Goal: Task Accomplishment & Management: Use online tool/utility

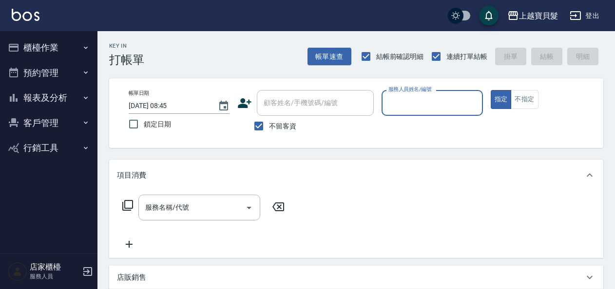
click at [423, 98] on input "服務人員姓名/編號" at bounding box center [432, 103] width 92 height 17
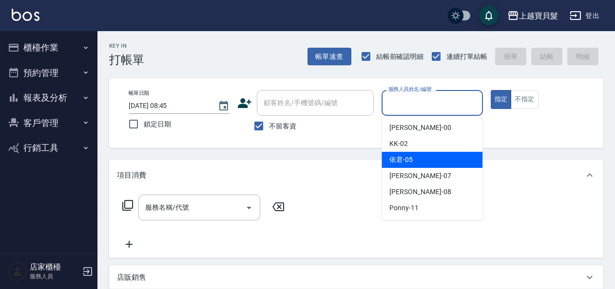
click at [57, 105] on button "報表及分析" at bounding box center [49, 97] width 90 height 25
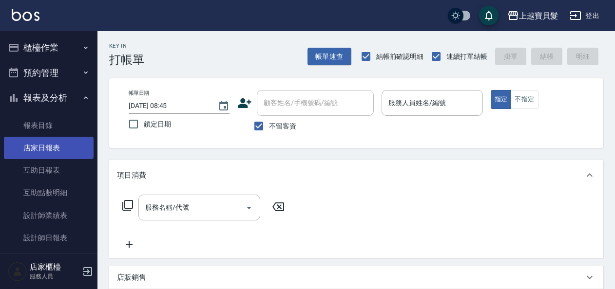
click at [68, 141] on link "店家日報表" at bounding box center [49, 148] width 90 height 22
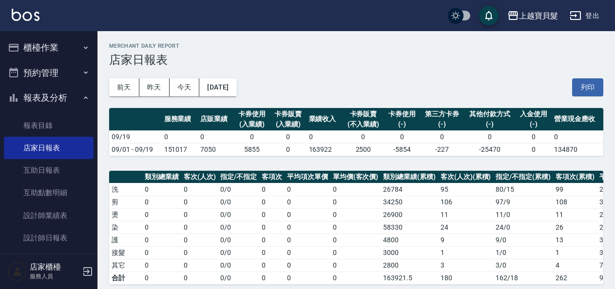
click at [69, 50] on button "櫃檯作業" at bounding box center [49, 47] width 90 height 25
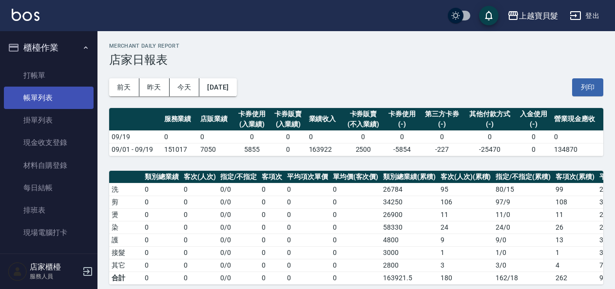
click at [61, 106] on link "帳單列表" at bounding box center [49, 98] width 90 height 22
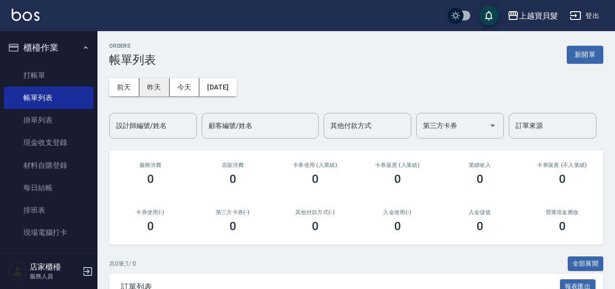
click at [154, 85] on button "昨天" at bounding box center [154, 87] width 30 height 18
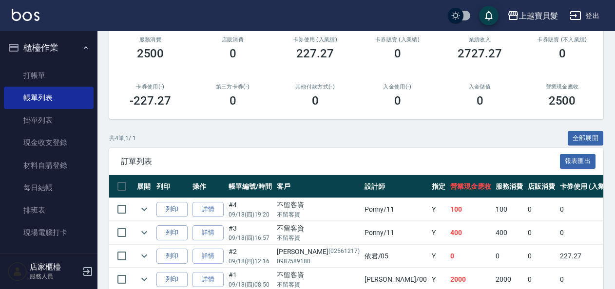
scroll to position [146, 0]
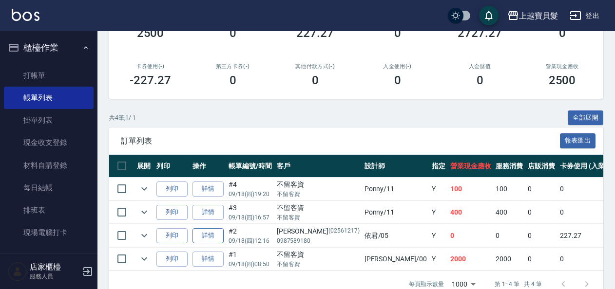
click at [213, 239] on link "詳情" at bounding box center [207, 236] width 31 height 15
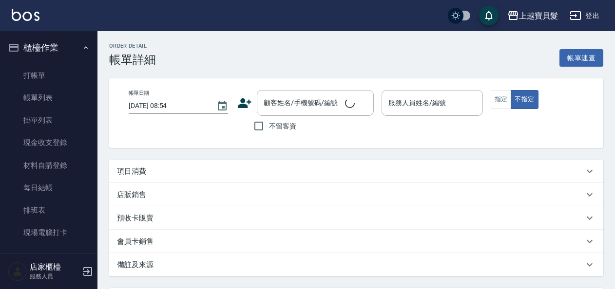
type input "[DATE] 12:16"
type input "依君-05"
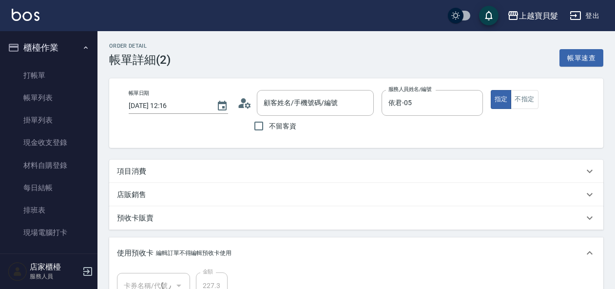
type input "[PERSON_NAME]/0987589180/02561217"
type input "洗髮卡(含潤絲)(1/1)"
click at [133, 168] on p "項目消費" at bounding box center [131, 172] width 29 height 10
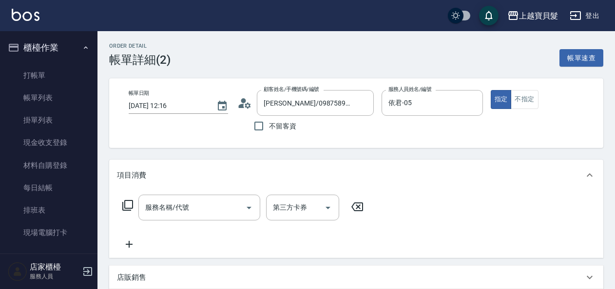
click at [131, 205] on icon at bounding box center [128, 206] width 12 height 12
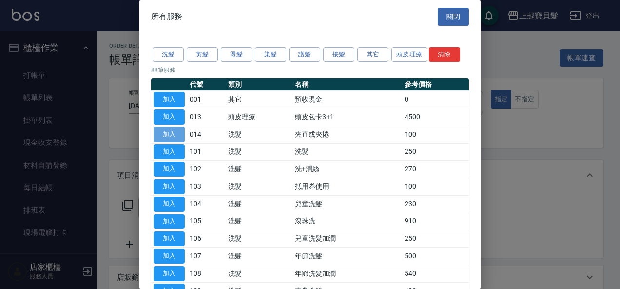
click at [161, 136] on button "加入" at bounding box center [168, 134] width 31 height 15
type input "夾直或夾捲(014)"
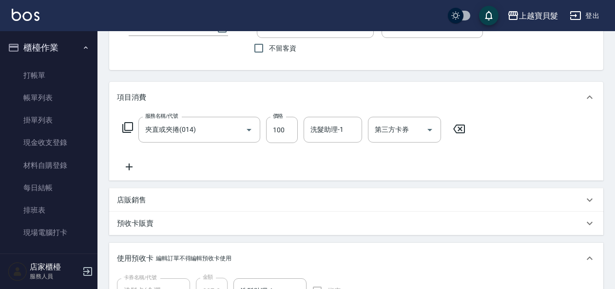
scroll to position [244, 0]
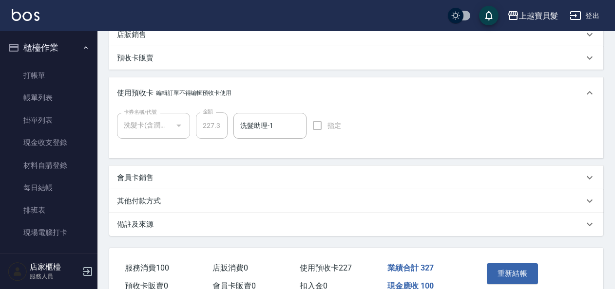
drag, startPoint x: 523, startPoint y: 267, endPoint x: 513, endPoint y: 263, distance: 11.0
click at [523, 268] on button "重新結帳" at bounding box center [513, 274] width 52 height 20
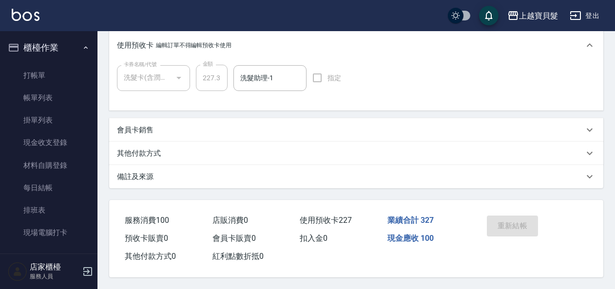
scroll to position [295, 0]
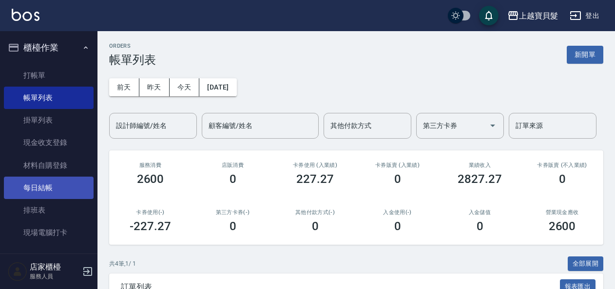
click at [59, 178] on link "每日結帳" at bounding box center [49, 188] width 90 height 22
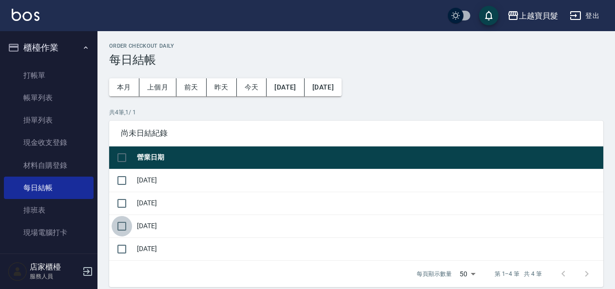
click at [124, 225] on input "checkbox" at bounding box center [122, 226] width 20 height 20
checkbox input "true"
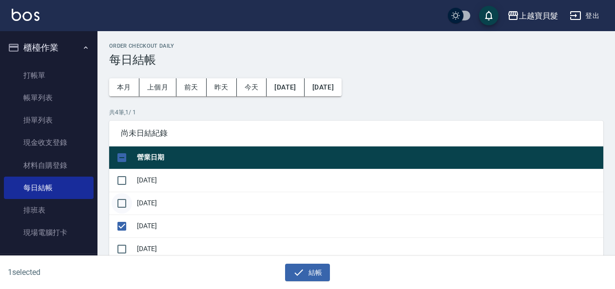
drag, startPoint x: 122, startPoint y: 209, endPoint x: 121, endPoint y: 198, distance: 10.7
click at [121, 207] on input "checkbox" at bounding box center [122, 203] width 20 height 20
checkbox input "true"
click at [122, 178] on input "checkbox" at bounding box center [122, 181] width 20 height 20
click at [313, 272] on button "結帳" at bounding box center [307, 273] width 45 height 18
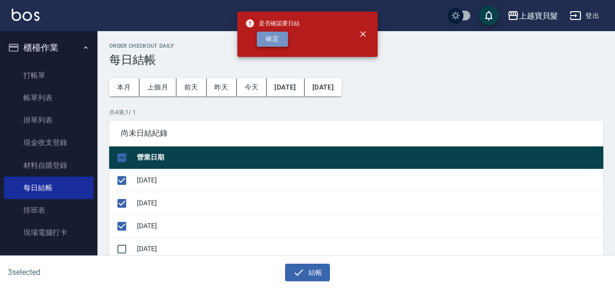
click at [270, 40] on button "確定" at bounding box center [272, 39] width 31 height 15
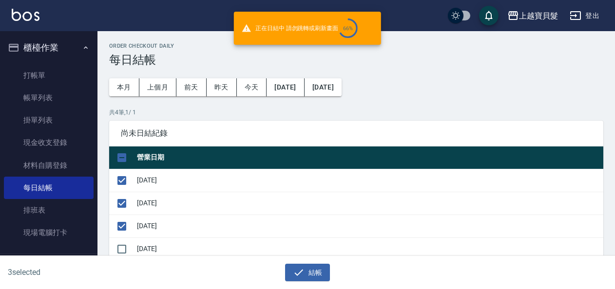
checkbox input "false"
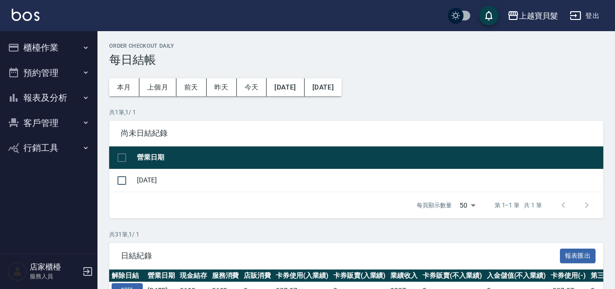
click at [46, 101] on button "報表及分析" at bounding box center [49, 97] width 90 height 25
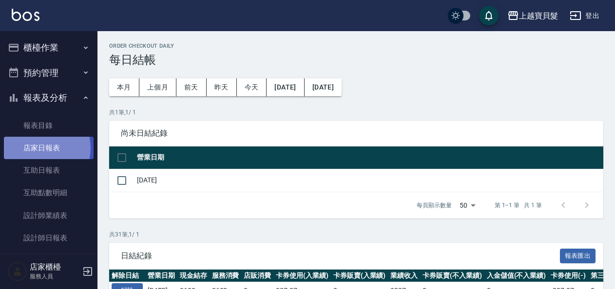
click at [43, 148] on link "店家日報表" at bounding box center [49, 148] width 90 height 22
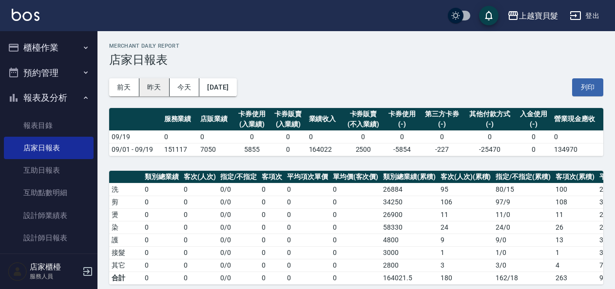
click at [150, 88] on button "昨天" at bounding box center [154, 87] width 30 height 18
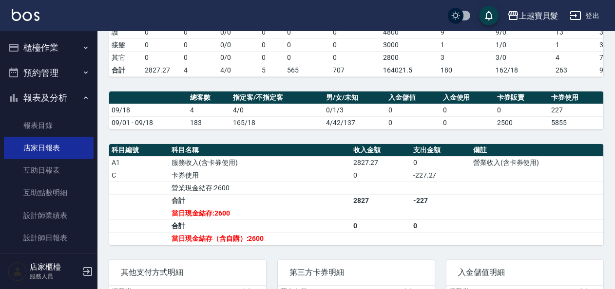
scroll to position [281, 0]
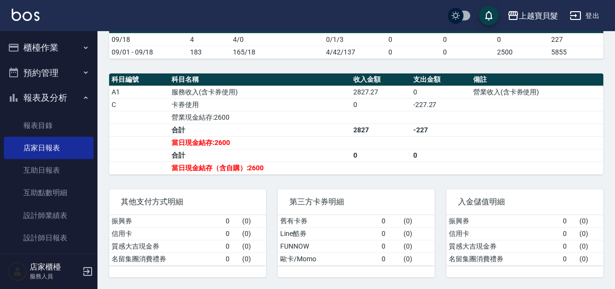
click at [39, 45] on button "櫃檯作業" at bounding box center [49, 47] width 90 height 25
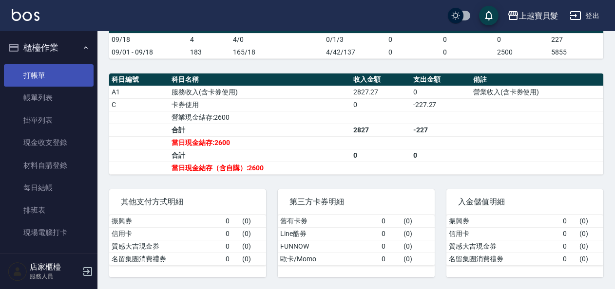
drag, startPoint x: 75, startPoint y: 94, endPoint x: 76, endPoint y: 86, distance: 7.8
click at [75, 94] on link "帳單列表" at bounding box center [49, 98] width 90 height 22
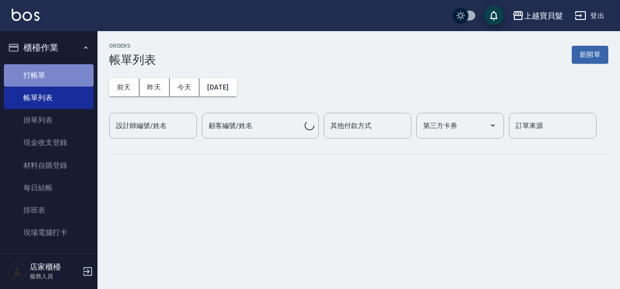
click at [77, 73] on link "打帳單" at bounding box center [49, 75] width 90 height 22
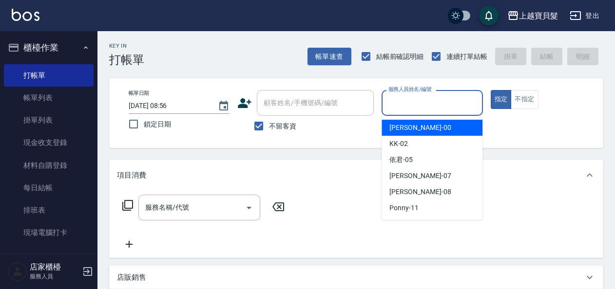
click at [406, 99] on input "服務人員姓名/編號" at bounding box center [432, 103] width 92 height 17
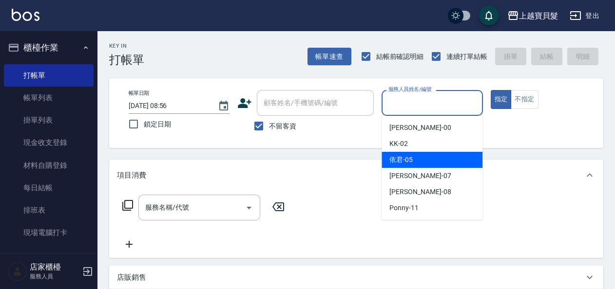
click at [423, 158] on div "依君 -05" at bounding box center [432, 160] width 101 height 16
type input "依君-05"
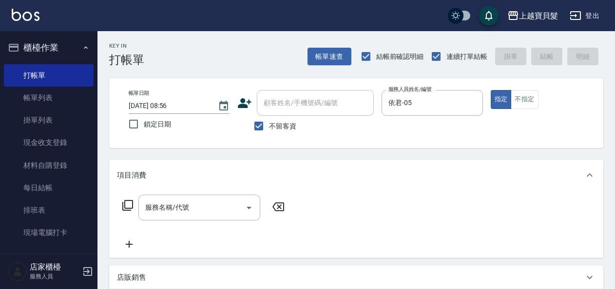
click at [128, 211] on div "服務名稱/代號 服務名稱/代號" at bounding box center [203, 208] width 173 height 26
click at [128, 207] on icon at bounding box center [128, 206] width 12 height 12
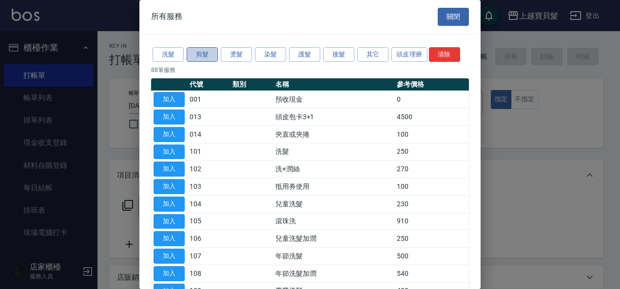
click at [203, 52] on button "剪髮" at bounding box center [202, 54] width 31 height 15
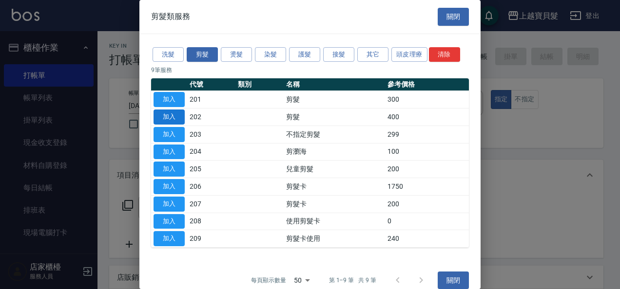
click at [174, 112] on button "加入" at bounding box center [168, 117] width 31 height 15
type input "剪髮(202)"
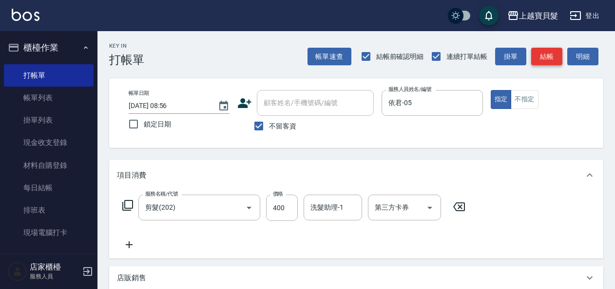
click at [534, 52] on button "結帳" at bounding box center [546, 57] width 31 height 18
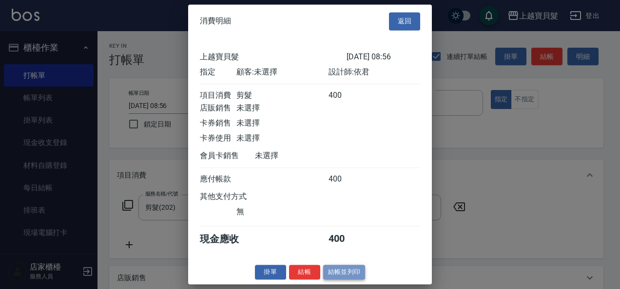
click at [347, 280] on button "結帳並列印" at bounding box center [344, 272] width 42 height 15
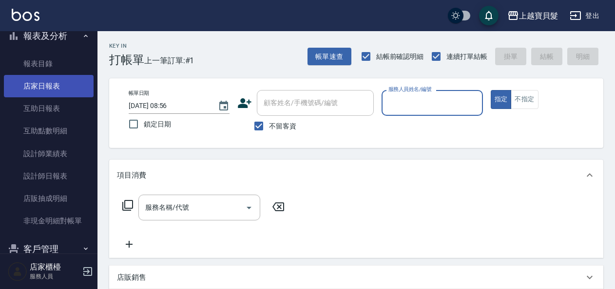
scroll to position [292, 0]
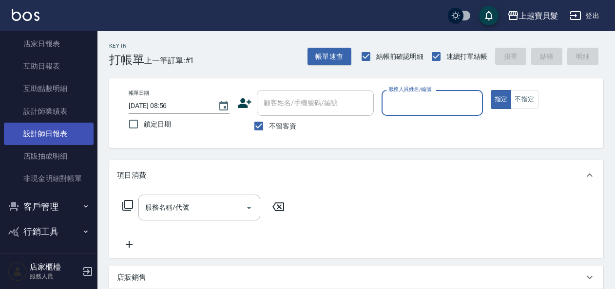
click at [60, 138] on link "設計師日報表" at bounding box center [49, 134] width 90 height 22
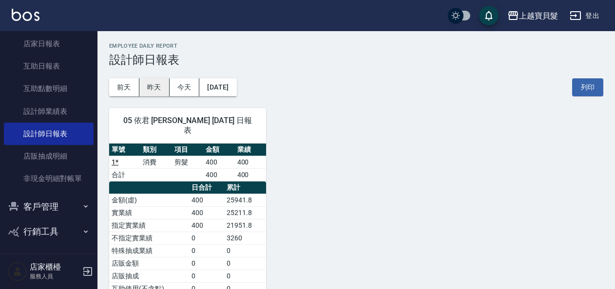
click at [158, 91] on button "昨天" at bounding box center [154, 87] width 30 height 18
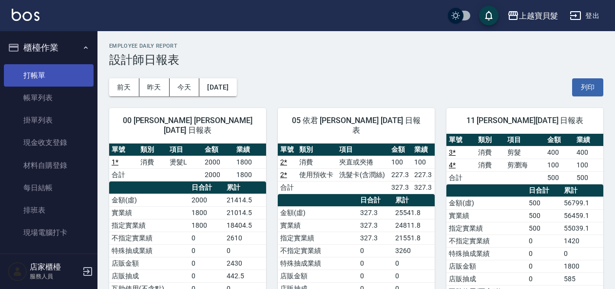
click at [55, 76] on link "打帳單" at bounding box center [49, 75] width 90 height 22
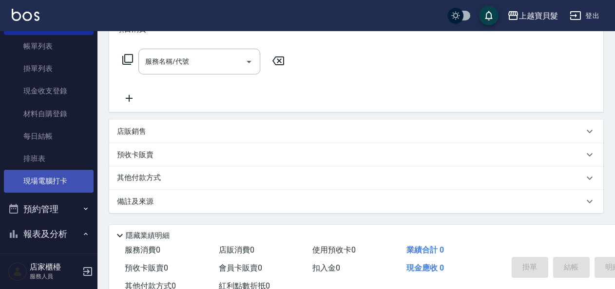
scroll to position [49, 0]
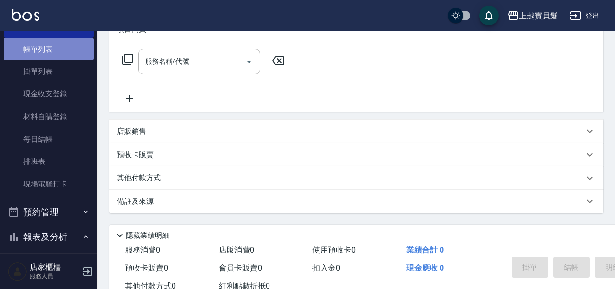
click at [58, 49] on link "帳單列表" at bounding box center [49, 49] width 90 height 22
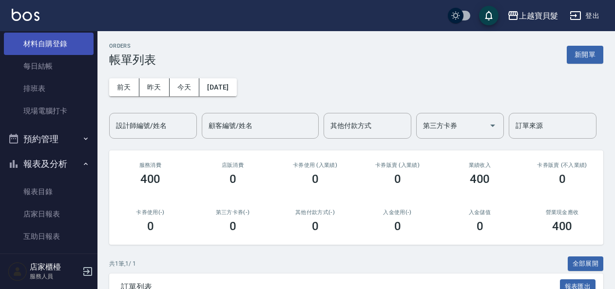
scroll to position [49, 0]
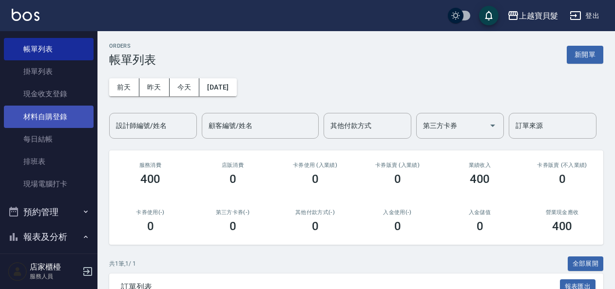
click at [31, 128] on link "材料自購登錄" at bounding box center [49, 117] width 90 height 22
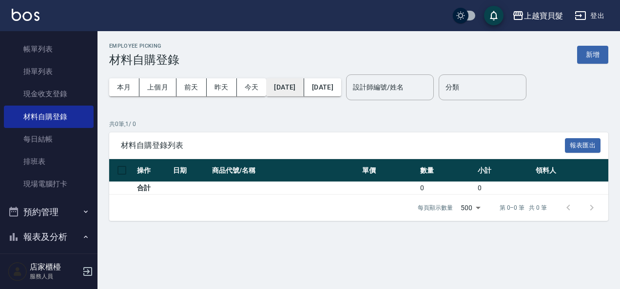
click at [283, 85] on button "[DATE]" at bounding box center [285, 87] width 38 height 18
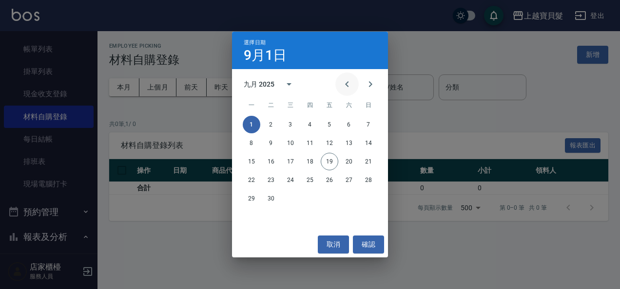
click at [336, 85] on button "Previous month" at bounding box center [346, 84] width 23 height 23
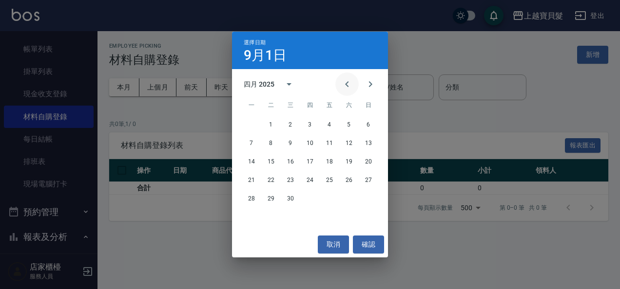
click at [336, 85] on button "Previous month" at bounding box center [346, 84] width 23 height 23
click at [288, 121] on button "1" at bounding box center [291, 125] width 18 height 18
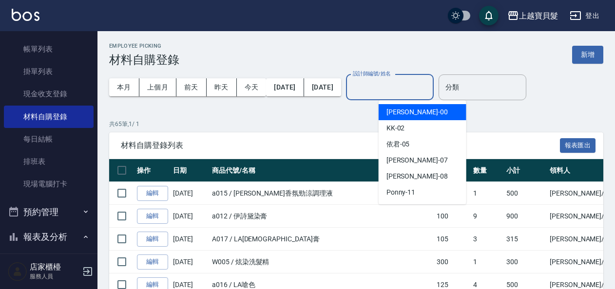
click at [424, 89] on input "設計師編號/姓名" at bounding box center [389, 87] width 79 height 17
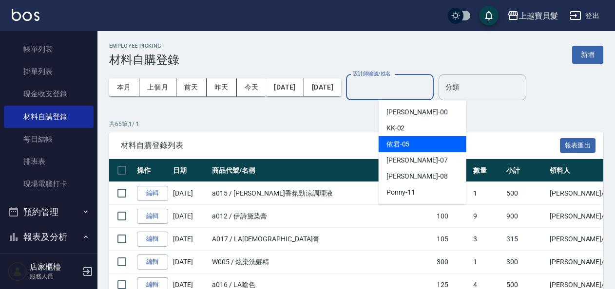
click at [424, 137] on div "依君 -05" at bounding box center [423, 144] width 88 height 16
type input "依君-05"
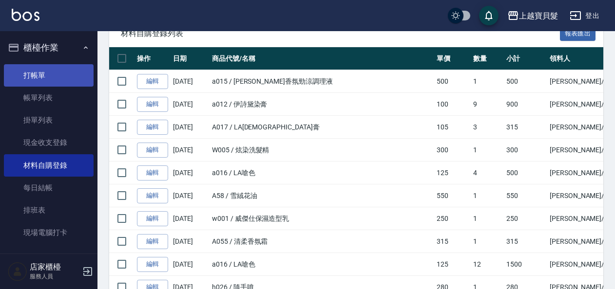
click at [14, 79] on link "打帳單" at bounding box center [49, 75] width 90 height 22
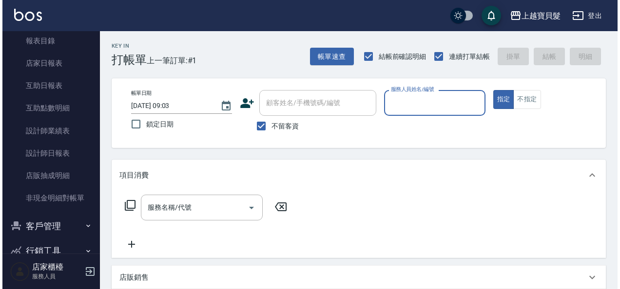
scroll to position [294, 0]
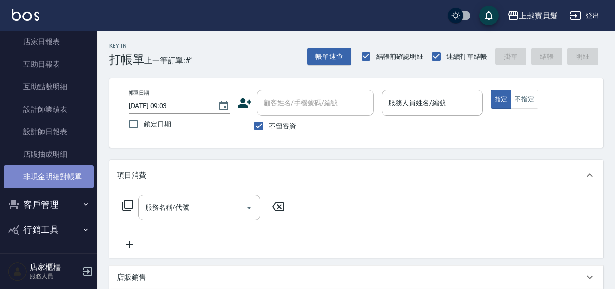
click at [54, 177] on link "非現金明細對帳單" at bounding box center [49, 177] width 90 height 22
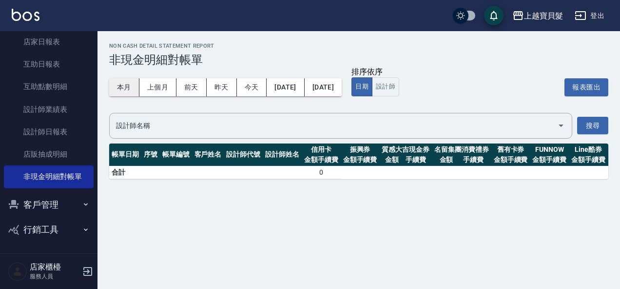
click at [128, 90] on button "本月" at bounding box center [124, 87] width 30 height 18
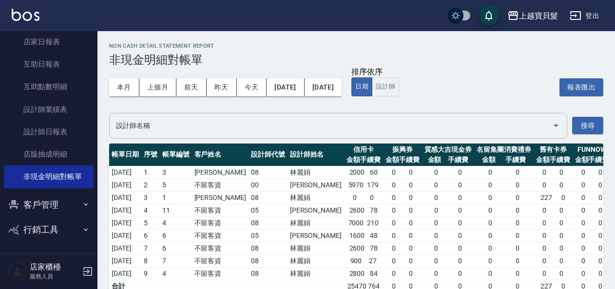
click at [153, 124] on input "設計師名稱" at bounding box center [331, 125] width 435 height 17
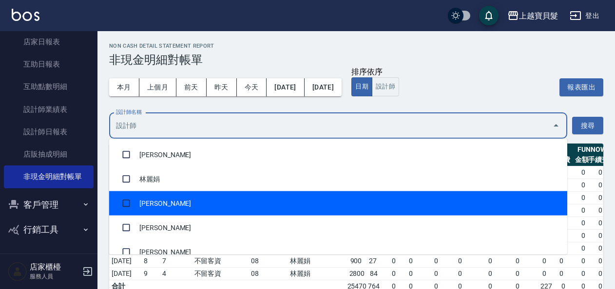
click at [172, 213] on li "賴依君" at bounding box center [338, 204] width 458 height 24
checkbox input "true"
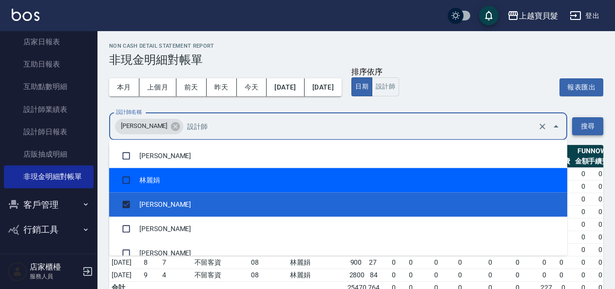
click at [585, 124] on button "搜尋" at bounding box center [587, 126] width 31 height 18
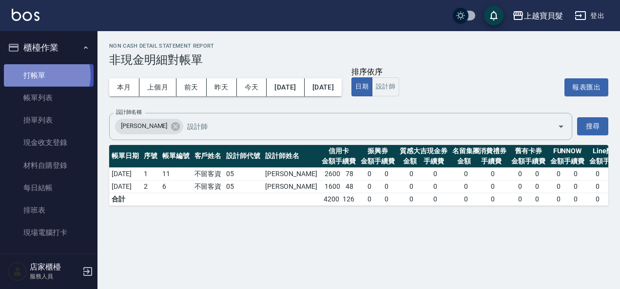
click at [40, 75] on link "打帳單" at bounding box center [49, 75] width 90 height 22
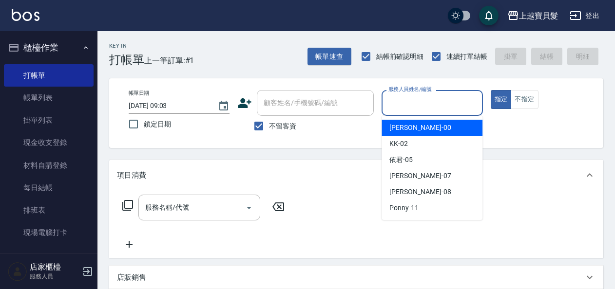
click at [422, 101] on input "服務人員姓名/編號" at bounding box center [432, 103] width 92 height 17
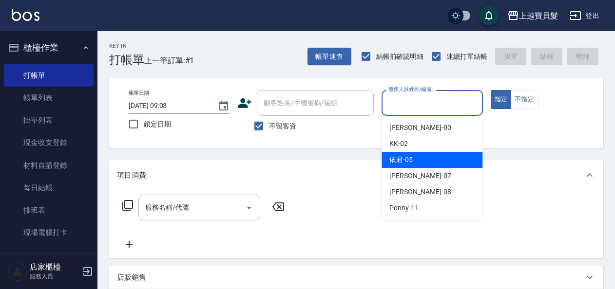
click at [420, 163] on div "依君 -05" at bounding box center [432, 160] width 101 height 16
type input "依君-05"
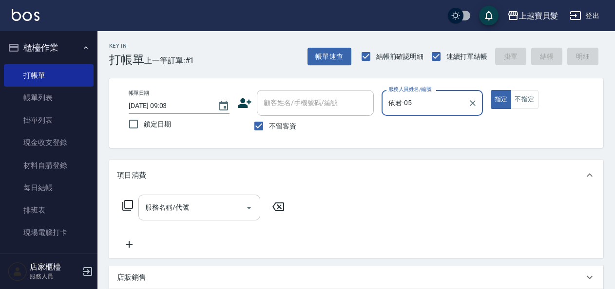
click at [187, 196] on div "服務名稱/代號" at bounding box center [199, 208] width 122 height 26
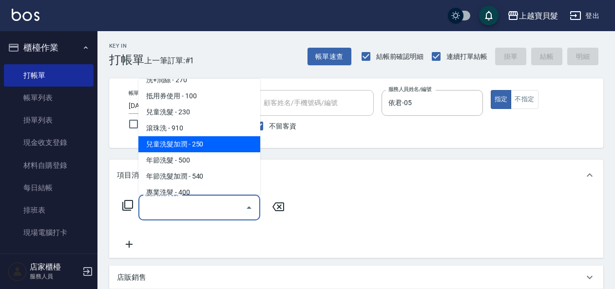
scroll to position [97, 0]
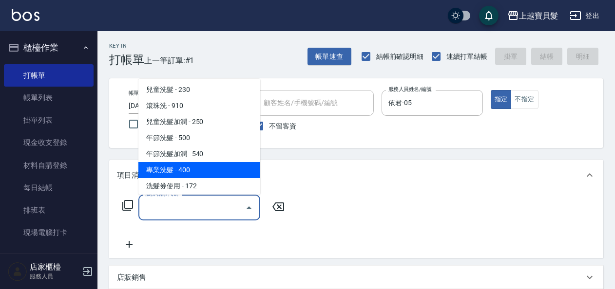
drag, startPoint x: 185, startPoint y: 168, endPoint x: 230, endPoint y: 168, distance: 45.3
click at [185, 168] on span "專業洗髮 - 400" at bounding box center [199, 170] width 122 height 16
type input "專業洗髮(109)"
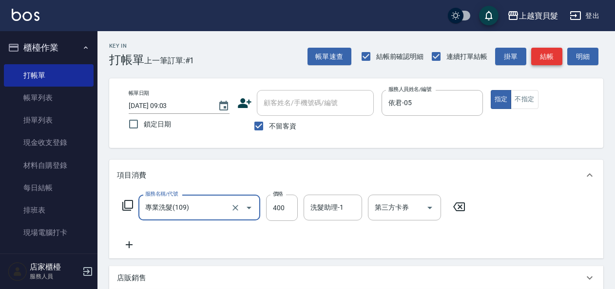
click at [551, 57] on button "結帳" at bounding box center [546, 57] width 31 height 18
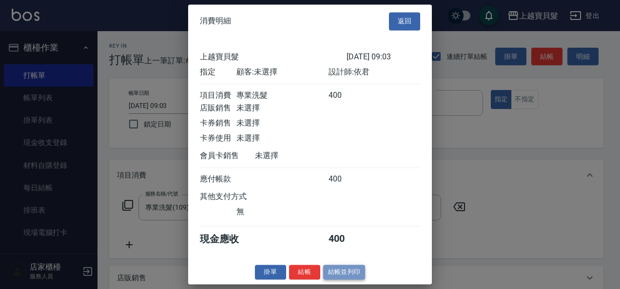
click at [339, 280] on button "結帳並列印" at bounding box center [344, 272] width 42 height 15
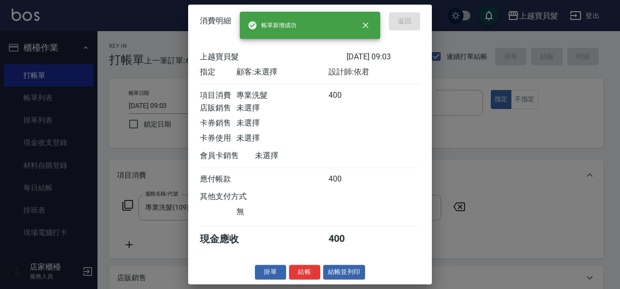
type input "2025/09/19 09:54"
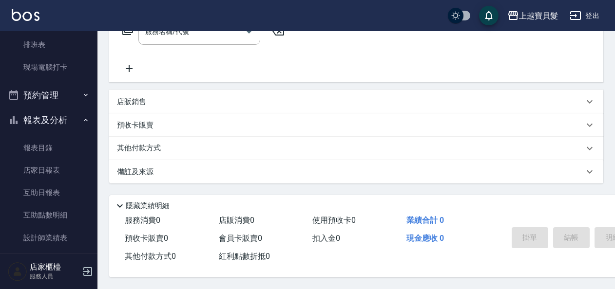
scroll to position [244, 0]
